Goal: Transaction & Acquisition: Purchase product/service

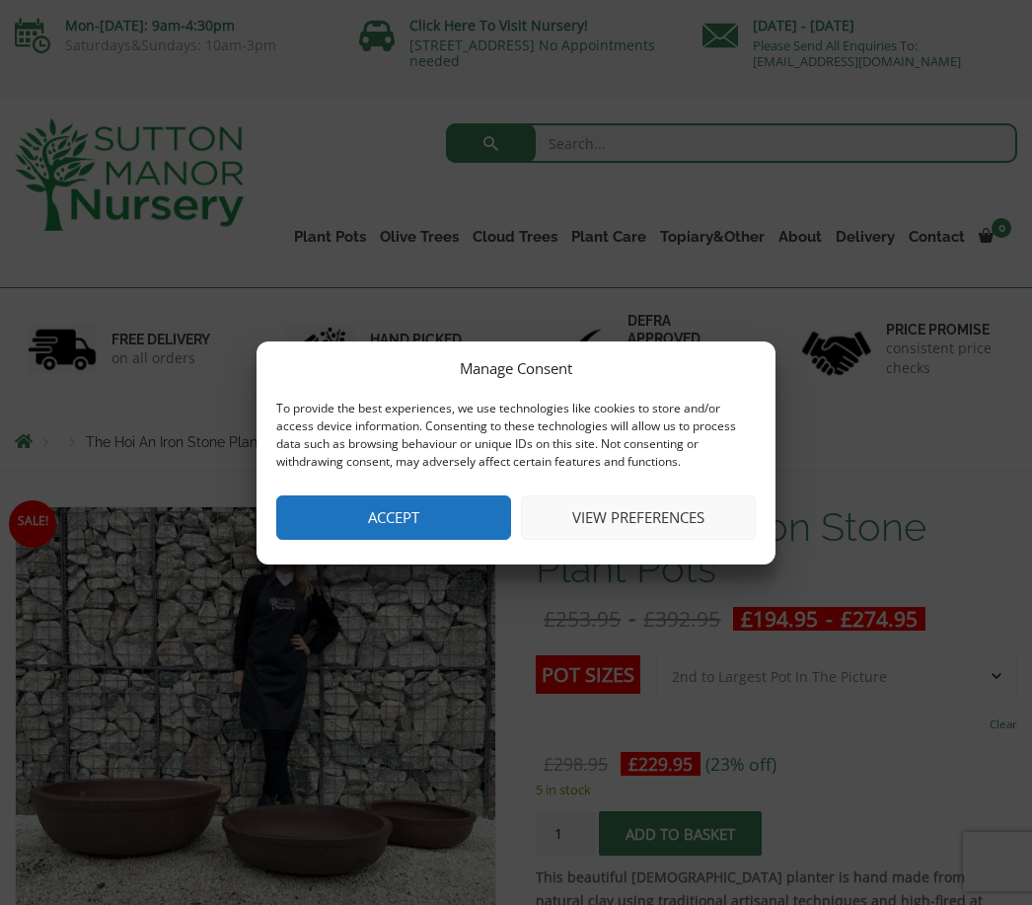
click at [680, 516] on button "View preferences" at bounding box center [638, 517] width 235 height 44
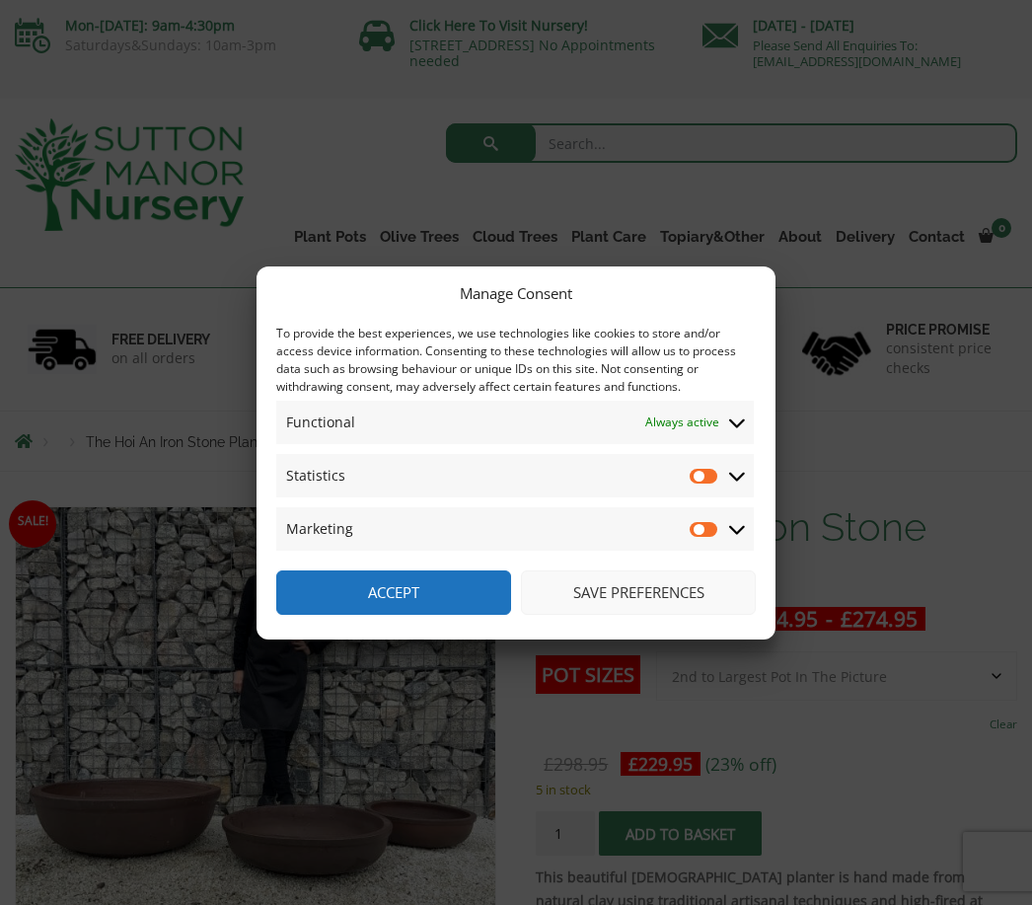
click at [631, 597] on button "Save preferences" at bounding box center [638, 592] width 235 height 44
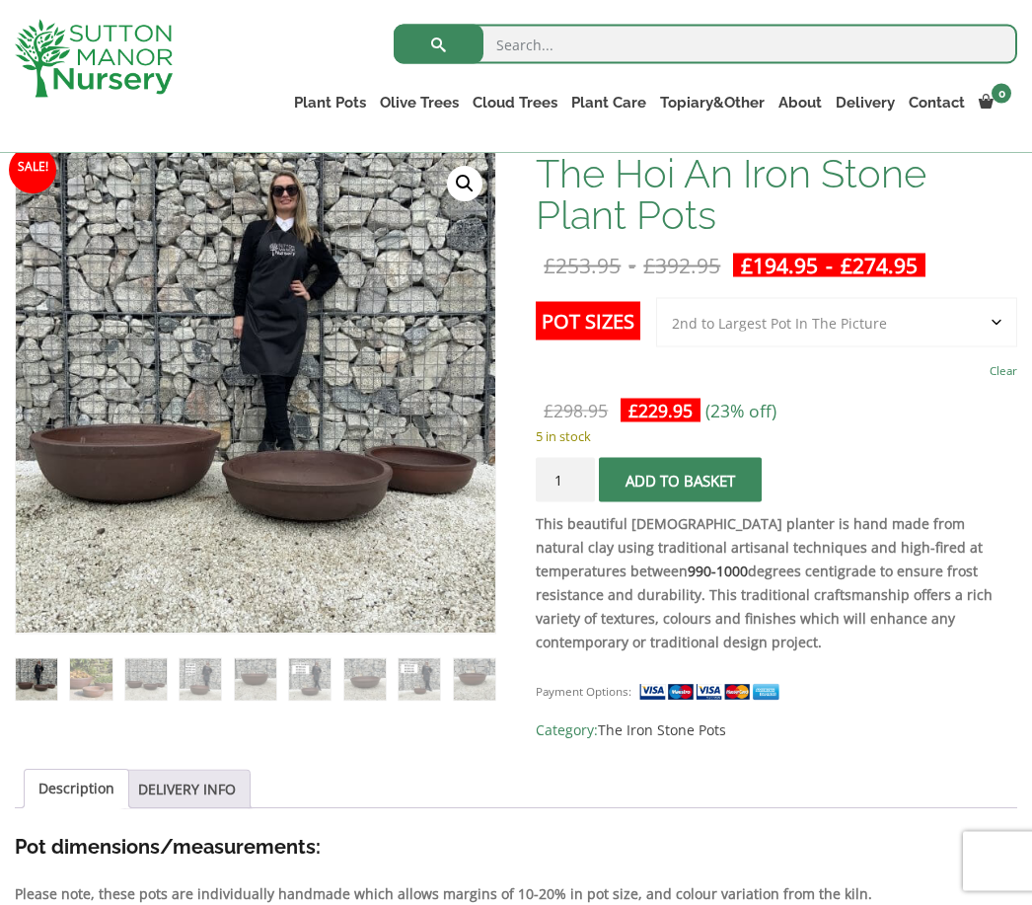
scroll to position [319, 0]
click at [992, 324] on select "Choose an option 3rd to Largest Pot In The Picture 2nd to Largest Pot In The Pi…" at bounding box center [836, 321] width 361 height 49
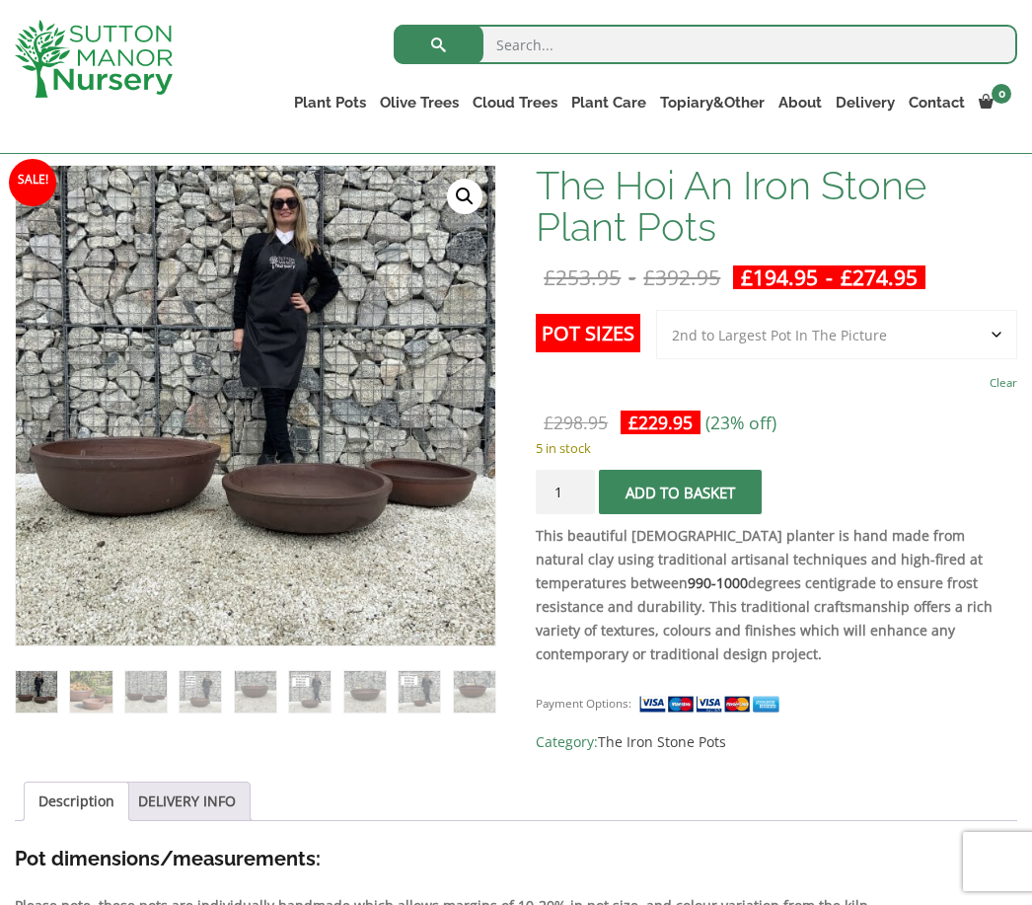
scroll to position [289, 0]
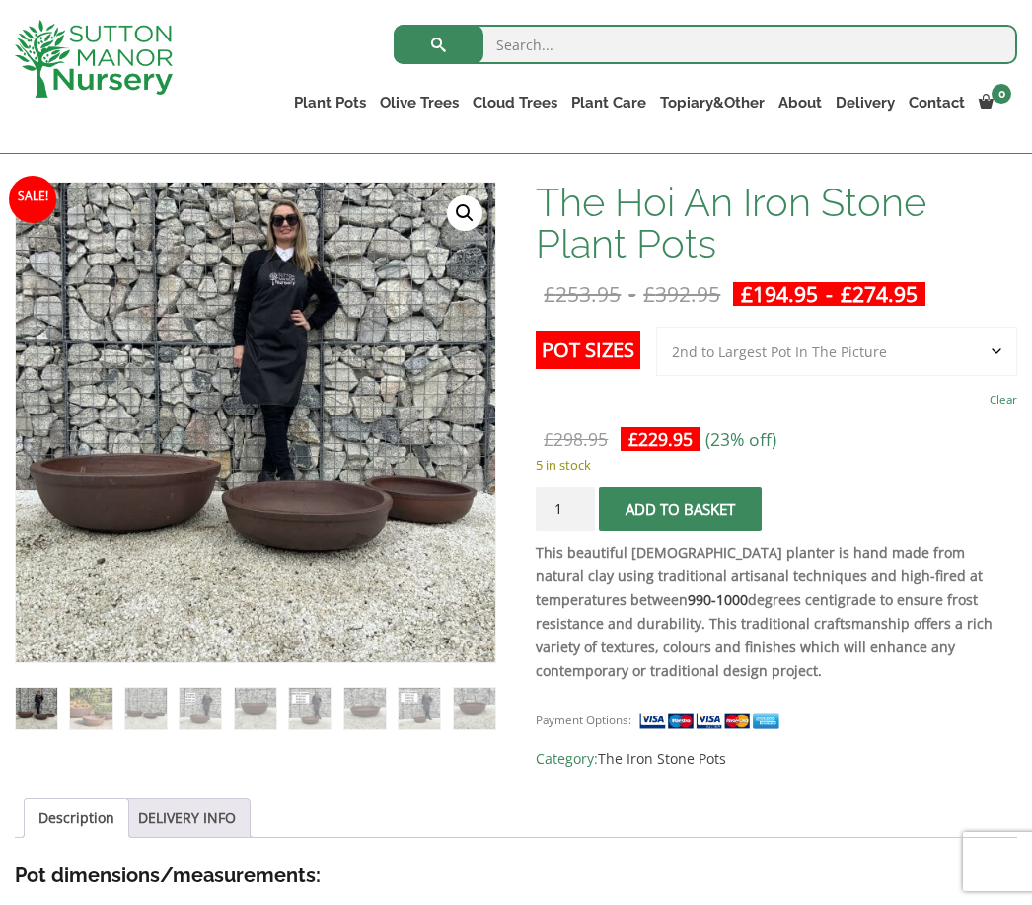
click at [343, 511] on img at bounding box center [509, 676] width 987 height 987
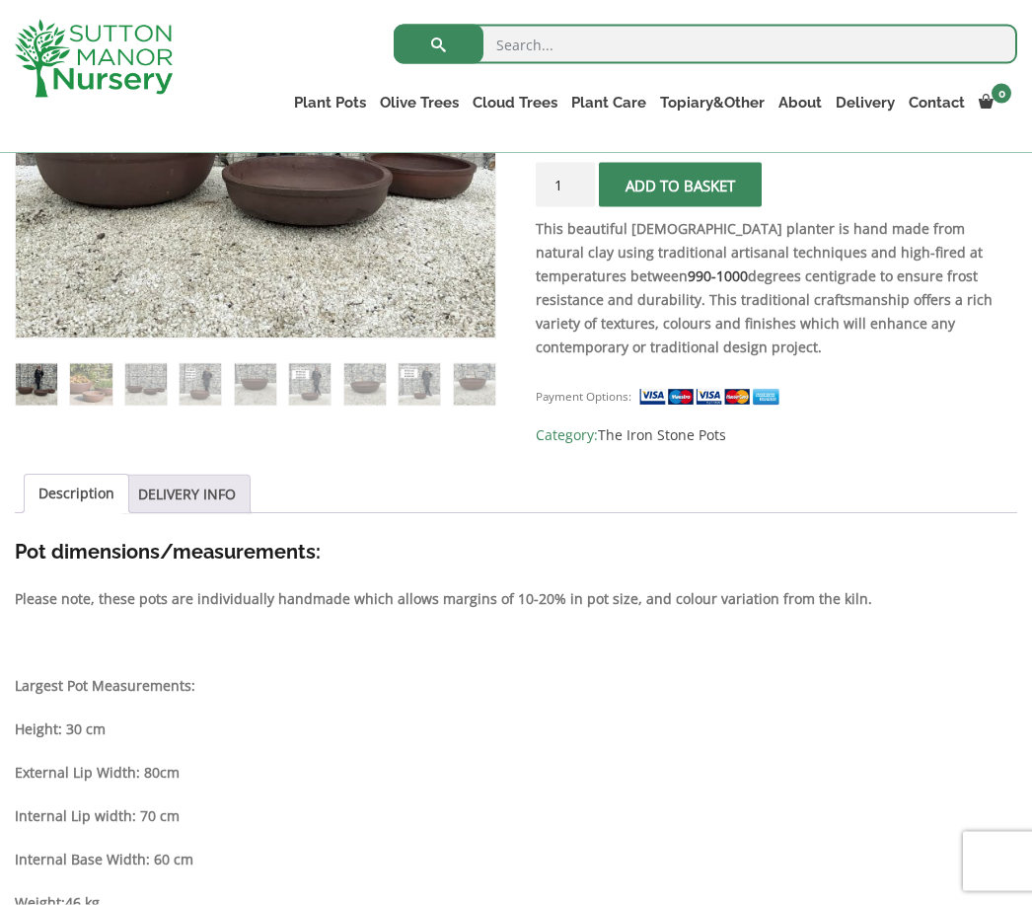
scroll to position [611, 0]
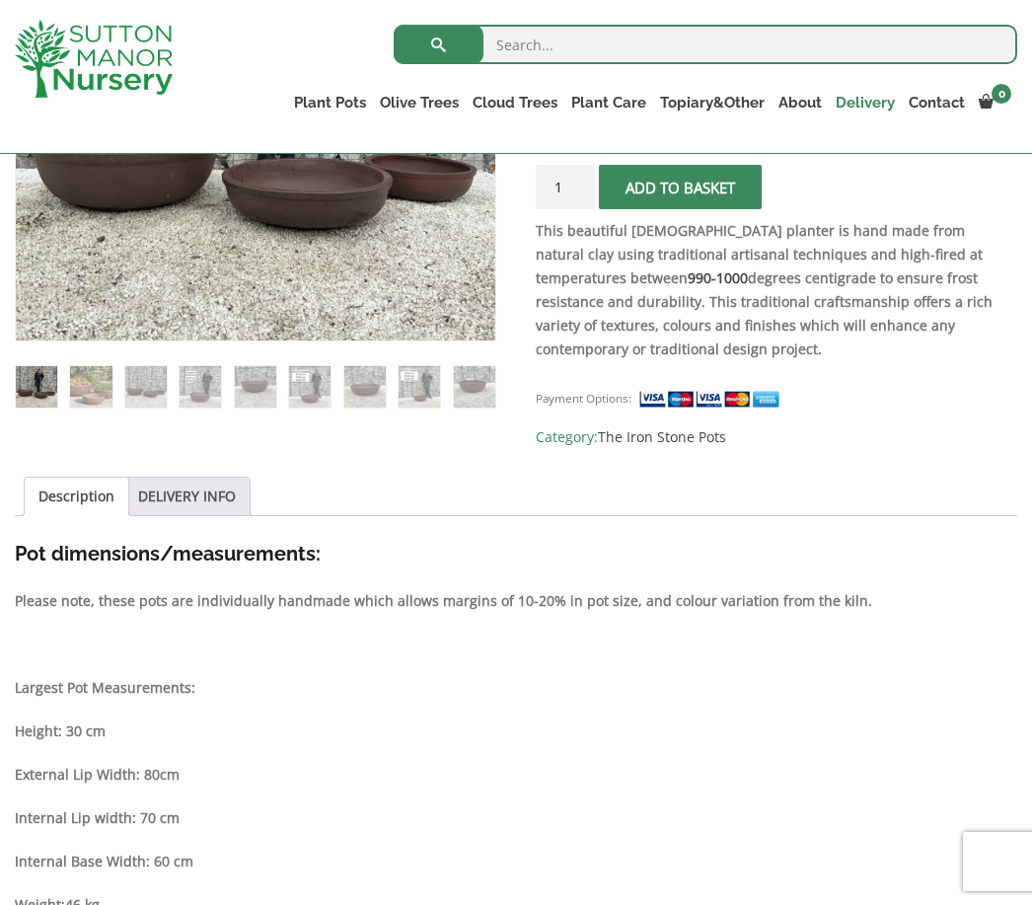
click at [881, 99] on link "Delivery" at bounding box center [865, 103] width 73 height 28
